Goal: Task Accomplishment & Management: Use online tool/utility

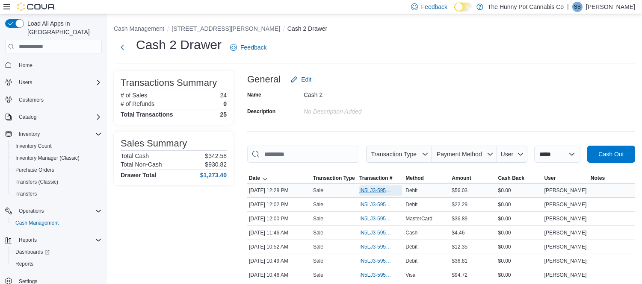
click at [370, 189] on span "IN5LJ3-5953448" at bounding box center [376, 190] width 34 height 7
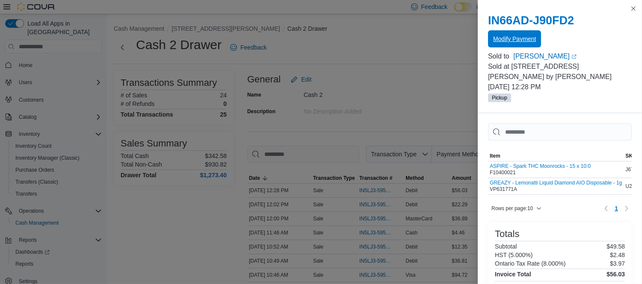
click at [527, 41] on span "Modify Payment" at bounding box center [514, 39] width 43 height 9
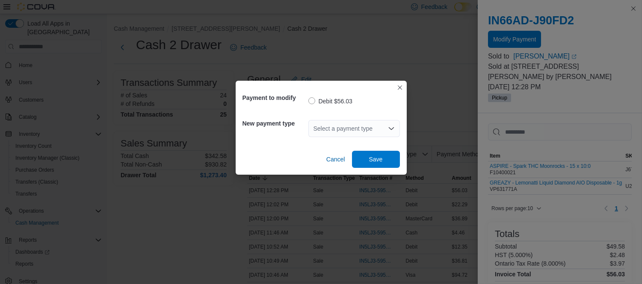
click at [360, 128] on div "Select a payment type" at bounding box center [354, 128] width 92 height 17
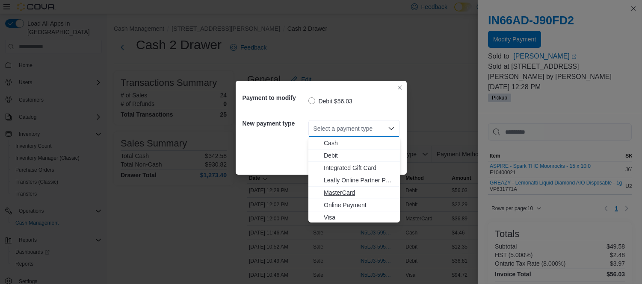
click at [340, 191] on span "MasterCard" at bounding box center [359, 193] width 71 height 9
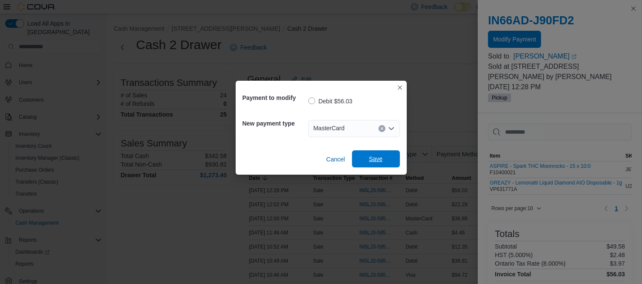
click at [378, 158] on span "Save" at bounding box center [376, 159] width 14 height 9
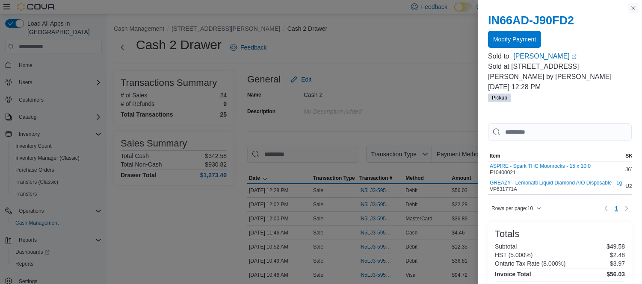
click at [635, 9] on button "Close this dialog" at bounding box center [633, 8] width 10 height 10
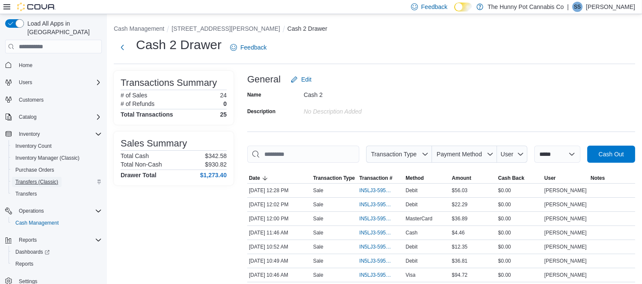
click at [33, 179] on span "Transfers (Classic)" at bounding box center [36, 182] width 43 height 7
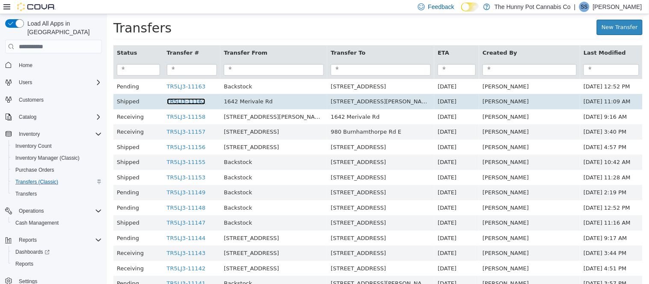
click at [205, 101] on link "TR5LJ3-11162" at bounding box center [185, 101] width 39 height 6
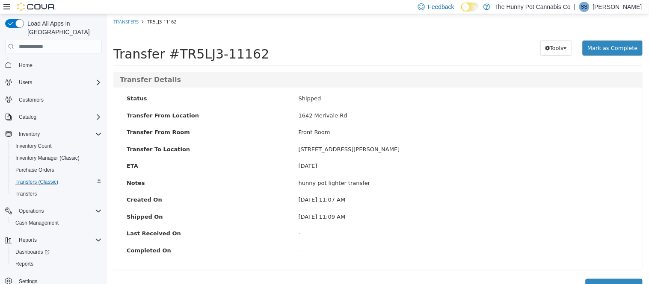
scroll to position [47, 0]
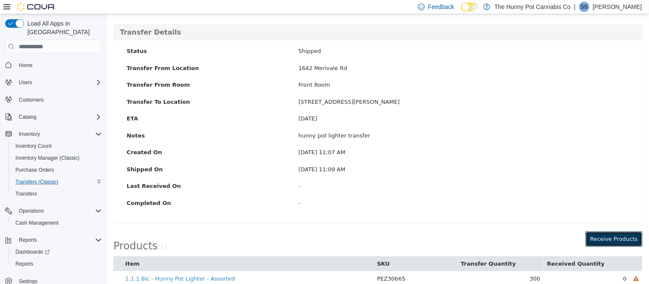
click at [607, 241] on button "Receive Products" at bounding box center [613, 239] width 57 height 15
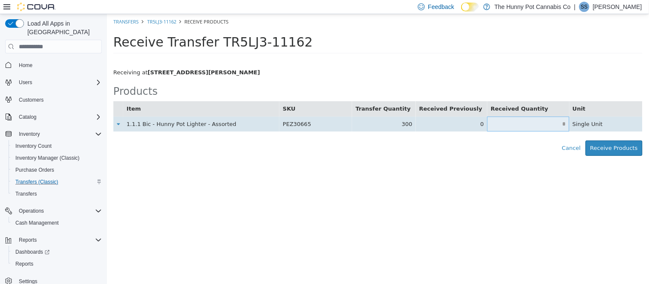
click at [536, 127] on input "text" at bounding box center [528, 124] width 82 height 6
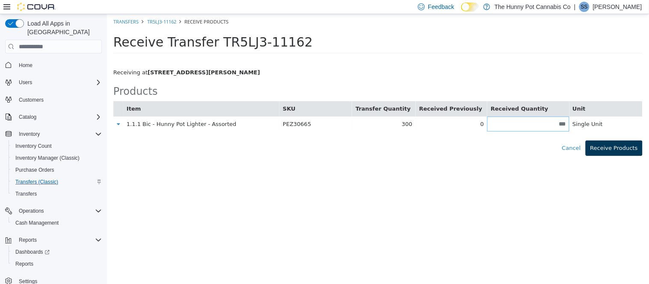
type input "***"
click at [608, 148] on button "Receive Products" at bounding box center [613, 148] width 57 height 15
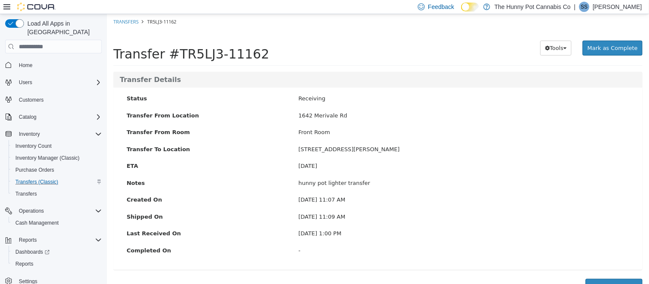
click at [334, 44] on div "Transfer #TR5LJ3-11162" at bounding box center [269, 48] width 313 height 27
click at [365, 32] on div "Transfer #TR5LJ3-11162 Preparing Download... Tools PDF Download [PERSON_NAME] a…" at bounding box center [377, 51] width 542 height 42
